Goal: Obtain resource: Obtain resource

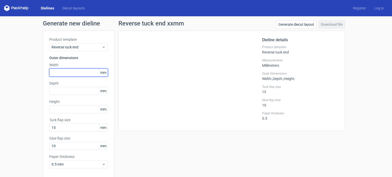
click at [59, 72] on input "text" at bounding box center [78, 73] width 59 height 8
type input "180"
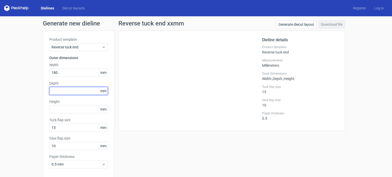
click at [67, 93] on input "text" at bounding box center [78, 91] width 59 height 8
type input "53"
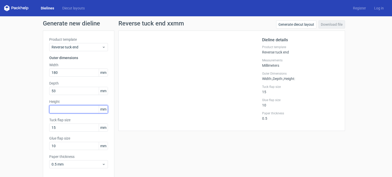
click at [71, 105] on input "text" at bounding box center [78, 109] width 59 height 8
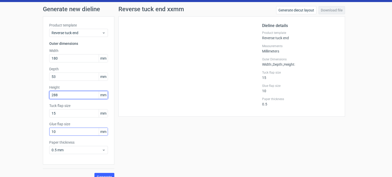
scroll to position [22, 0]
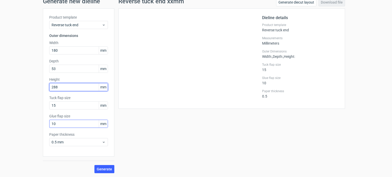
type input "288"
drag, startPoint x: 58, startPoint y: 124, endPoint x: 44, endPoint y: 127, distance: 14.2
click at [44, 127] on div "Product template Reverse tuck end Outer dimensions Width 180 mm Depth 53 mm Hei…" at bounding box center [78, 82] width 71 height 149
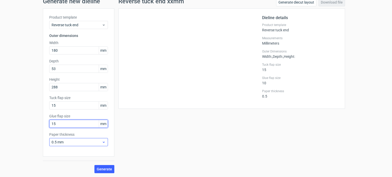
type input "15"
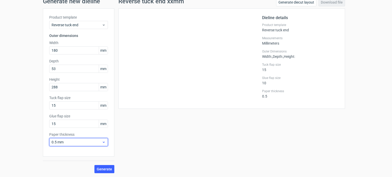
click at [69, 141] on span "0.5 mm" at bounding box center [77, 142] width 50 height 5
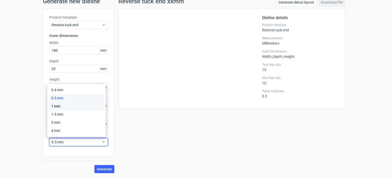
click at [59, 109] on div "1 mm" at bounding box center [76, 106] width 55 height 8
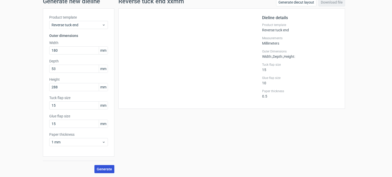
click at [105, 170] on span "Generate" at bounding box center [104, 170] width 15 height 4
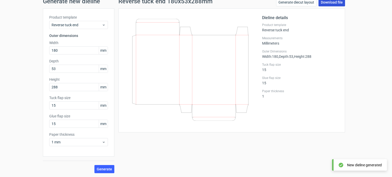
click at [328, 4] on link "Download file" at bounding box center [332, 2] width 27 height 8
click at [361, 72] on div "Generate new dieline Product template Reverse tuck end Outer dimensions Width 1…" at bounding box center [196, 86] width 392 height 184
